Goal: Check status: Check status

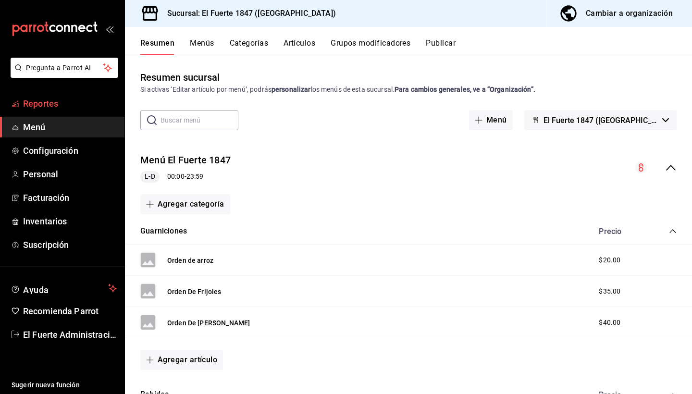
click at [75, 105] on span "Reportes" at bounding box center [70, 103] width 94 height 13
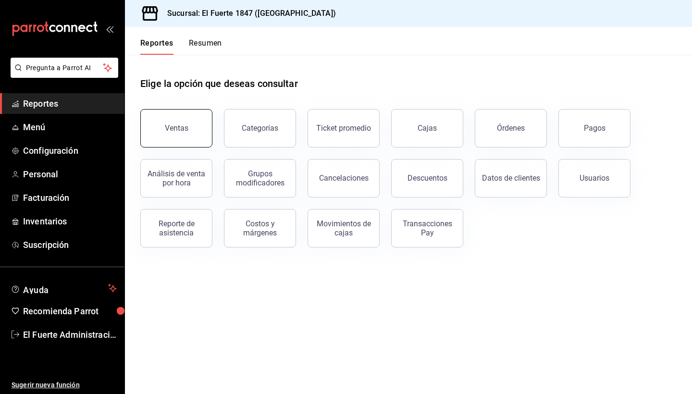
click at [183, 127] on div "Ventas" at bounding box center [177, 128] width 24 height 9
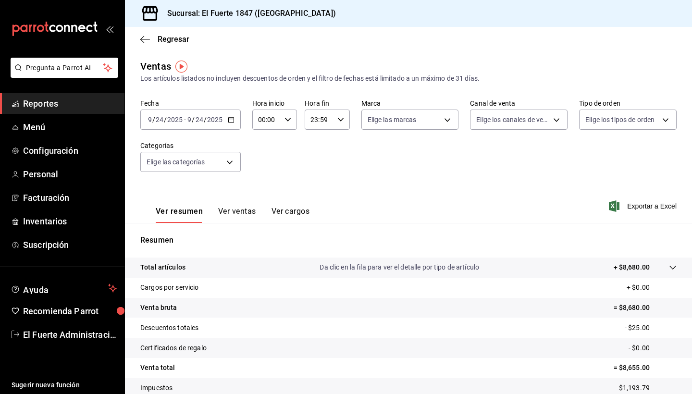
click at [185, 123] on span "-" at bounding box center [185, 120] width 2 height 8
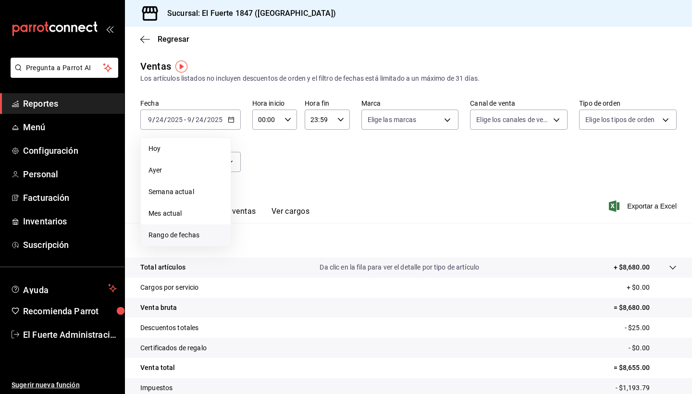
click at [199, 239] on span "Rango de fechas" at bounding box center [186, 235] width 75 height 10
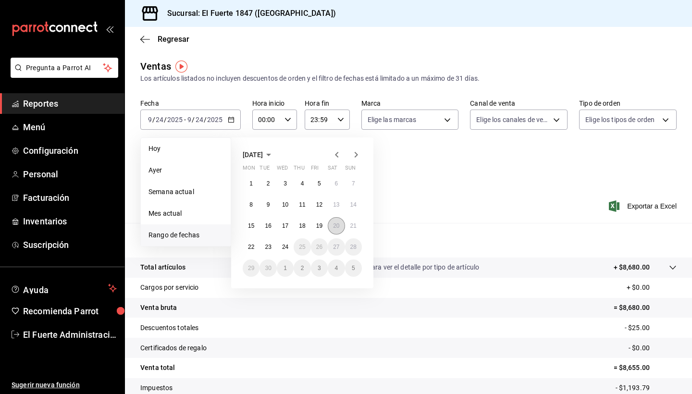
click at [338, 231] on button "20" at bounding box center [336, 225] width 17 height 17
click at [357, 230] on button "21" at bounding box center [353, 225] width 17 height 17
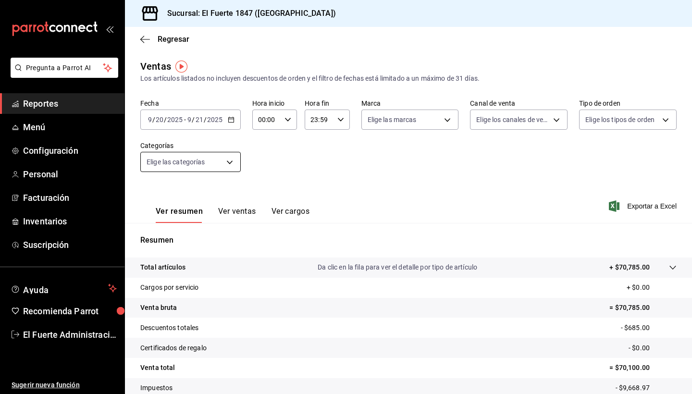
click at [221, 165] on body "Pregunta a Parrot AI Reportes Menú Configuración Personal Facturación Inventari…" at bounding box center [346, 197] width 692 height 394
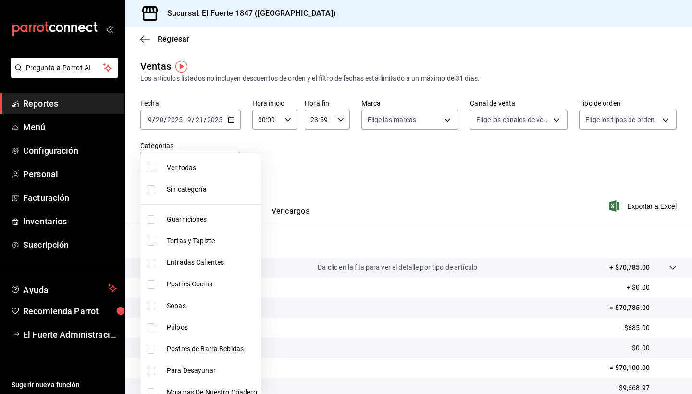
click at [187, 350] on span "Postres de Barra Bebidas" at bounding box center [212, 349] width 90 height 10
type input "d1634a6d-ca8c-45c4-afac-916dec01935f"
checkbox input "true"
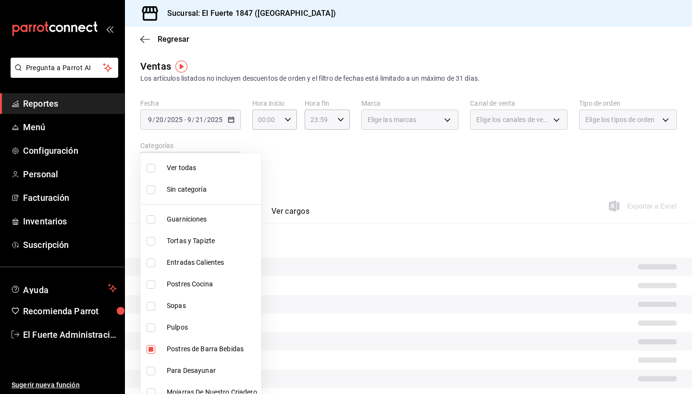
click at [310, 194] on div at bounding box center [346, 197] width 692 height 394
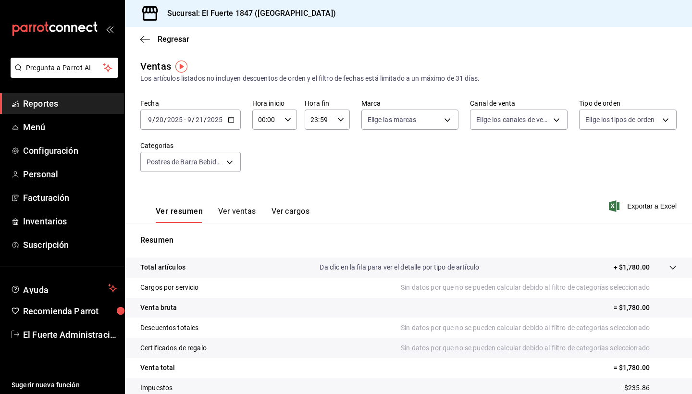
click at [203, 125] on div "[DATE] [DATE] - [DATE] [DATE]" at bounding box center [190, 120] width 100 height 20
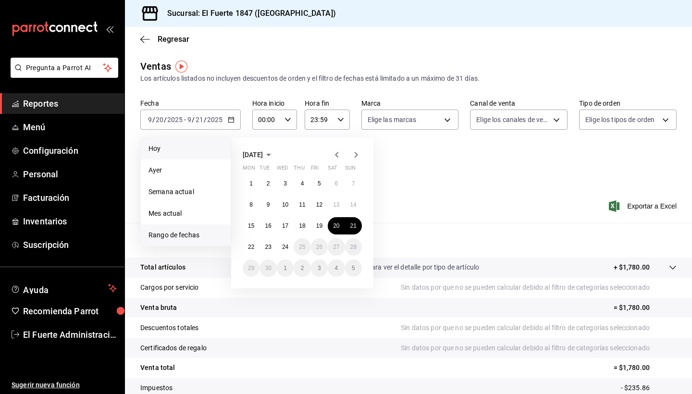
click at [190, 145] on span "Hoy" at bounding box center [186, 149] width 75 height 10
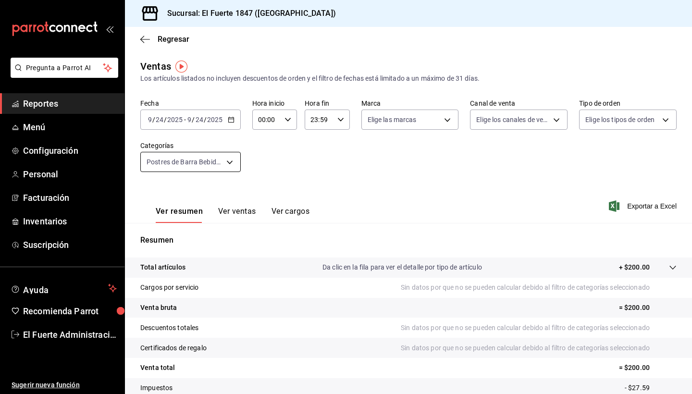
click at [204, 164] on body "Pregunta a Parrot AI Reportes Menú Configuración Personal Facturación Inventari…" at bounding box center [346, 197] width 692 height 394
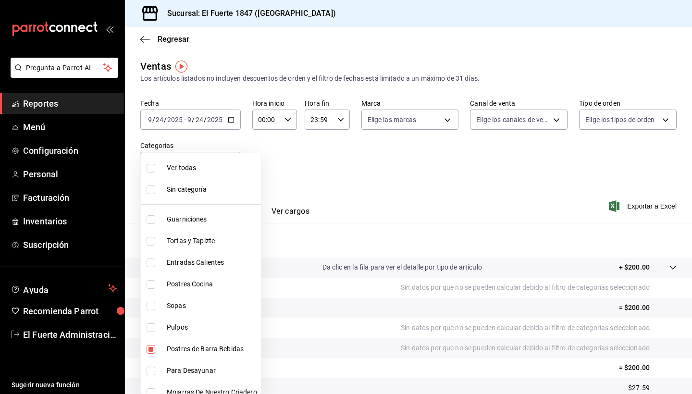
click at [190, 167] on span "Ver todas" at bounding box center [212, 168] width 90 height 10
type input "a57cc6a3-2eb9-4af0-9c82-010c0ffd6b45,29f6cd5d-ae17-48aa-91df-21383872b3a8,d91ea…"
checkbox input "true"
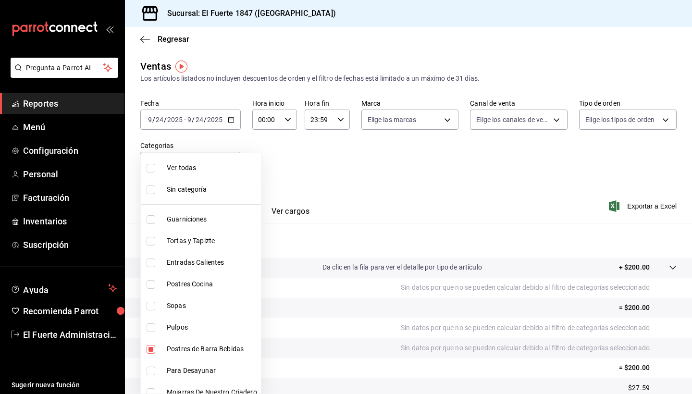
checkbox input "true"
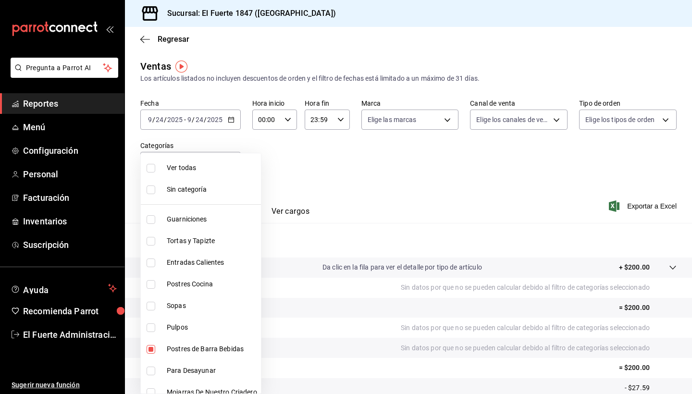
checkbox input "true"
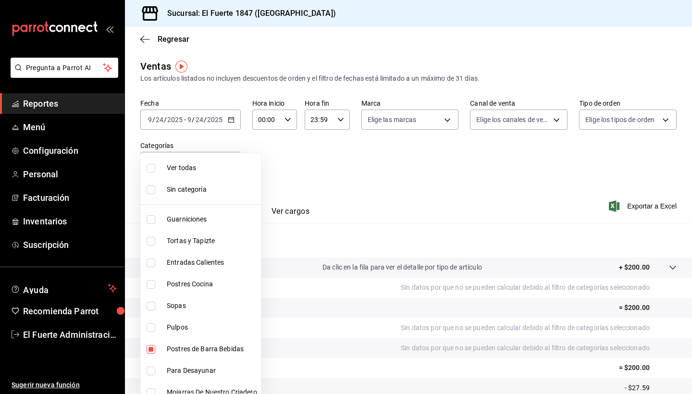
checkbox input "true"
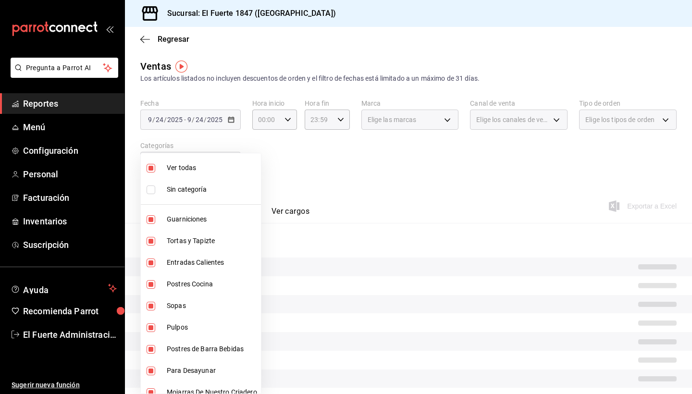
click at [292, 165] on div at bounding box center [346, 197] width 692 height 394
